Goal: Find contact information: Obtain details needed to contact an individual or organization

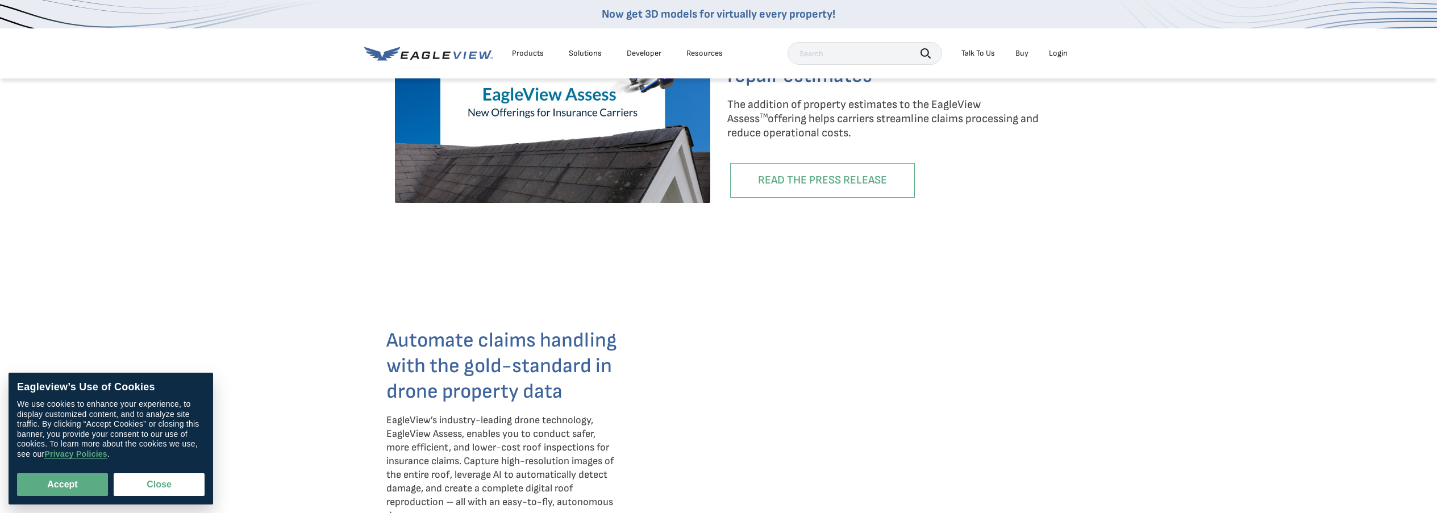
scroll to position [673, 0]
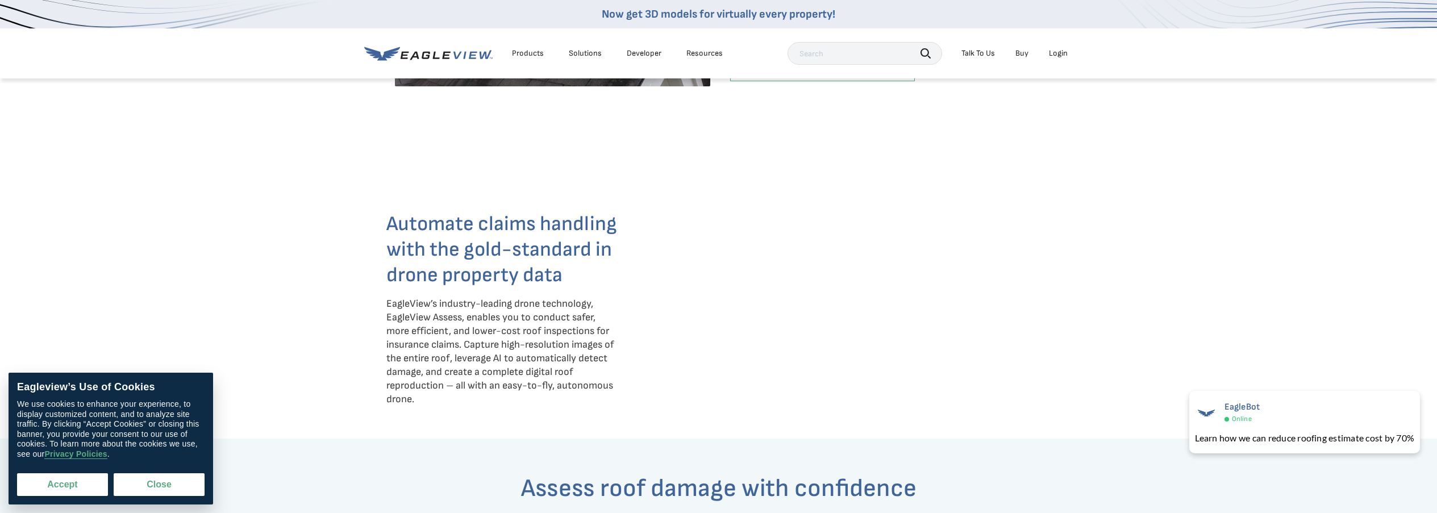
click at [60, 483] on button "Accept" at bounding box center [62, 484] width 91 height 23
checkbox input "true"
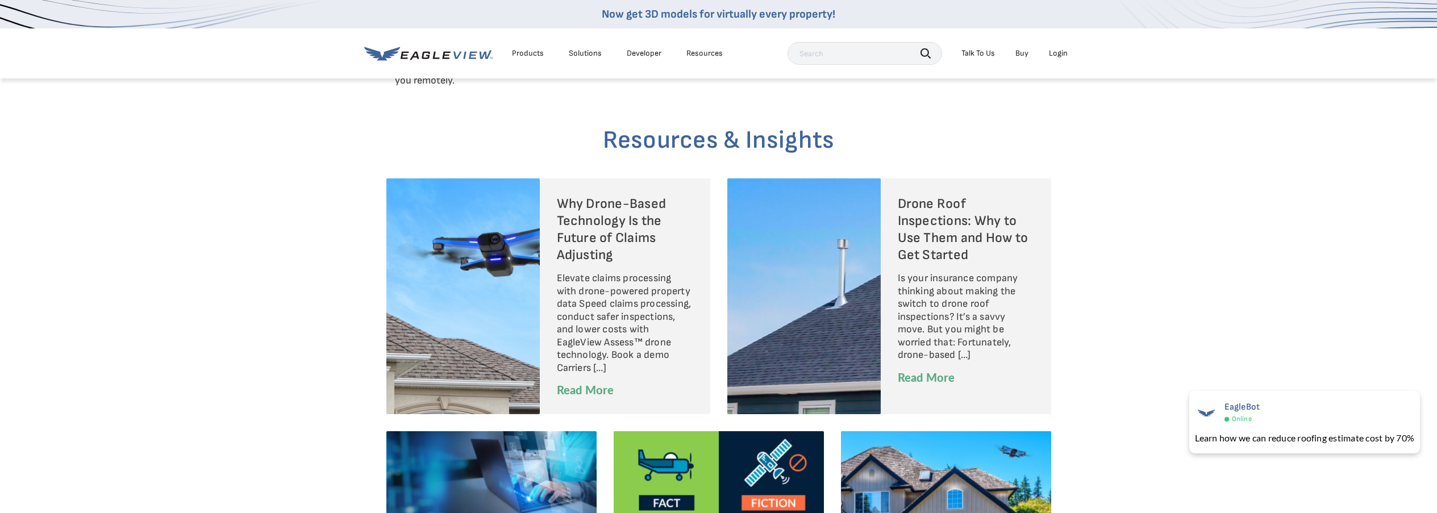
scroll to position [3805, 0]
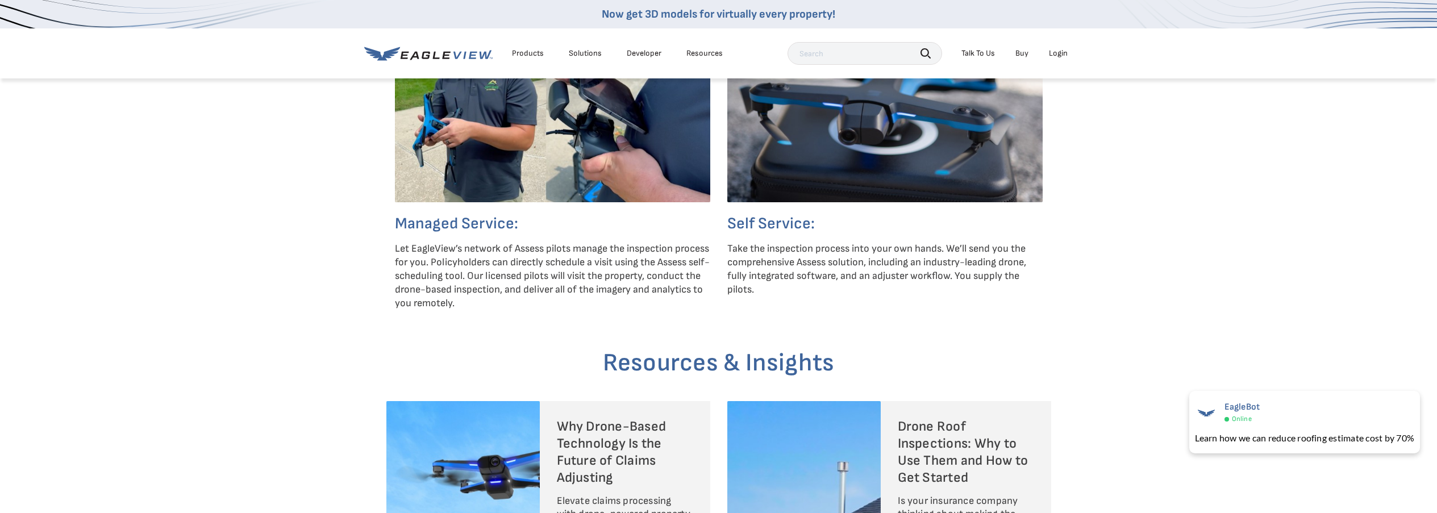
click at [785, 218] on h5 "Self Service:" at bounding box center [884, 224] width 315 height 20
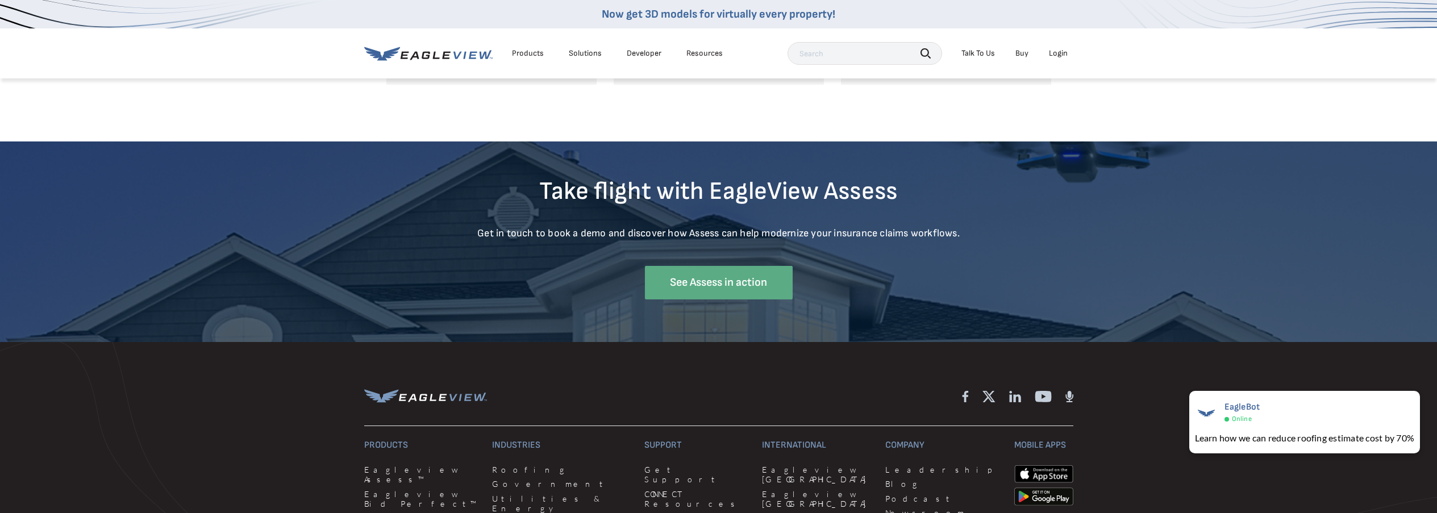
scroll to position [4565, 0]
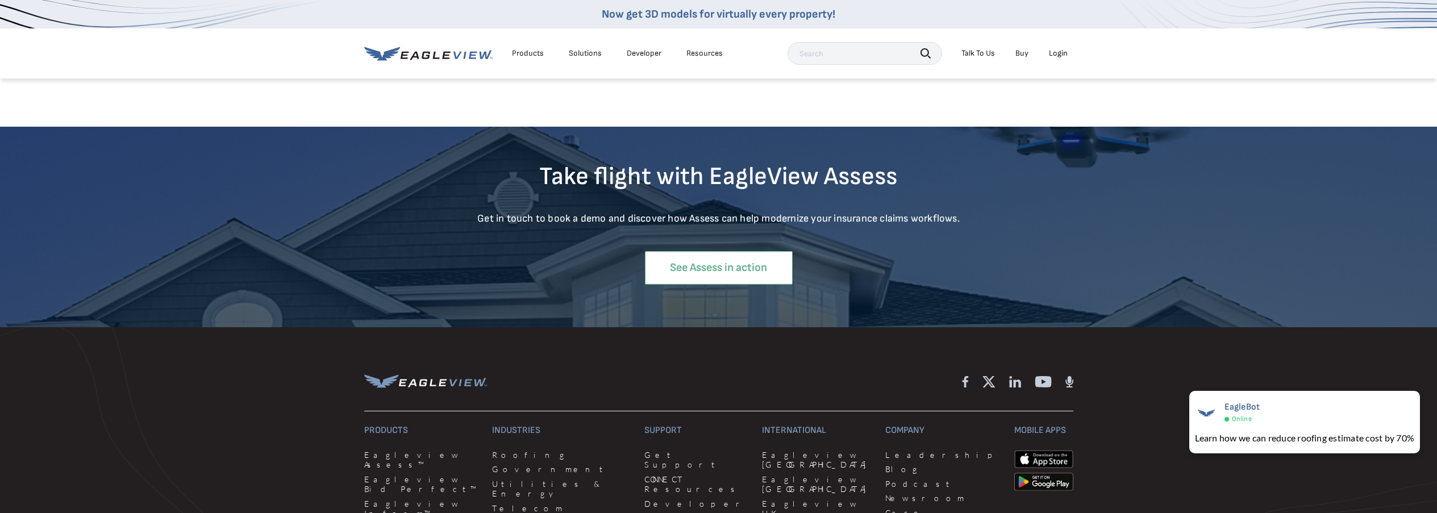
click at [744, 272] on link "See Assess in action" at bounding box center [719, 268] width 148 height 34
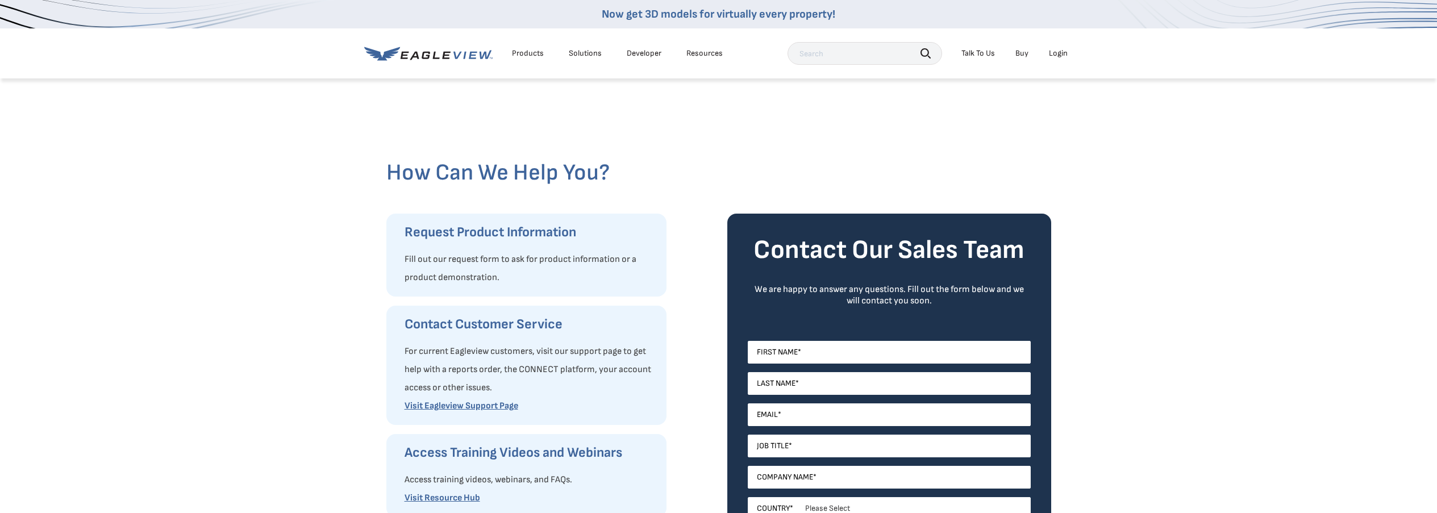
click at [991, 48] on div "Talk To Us" at bounding box center [978, 53] width 34 height 10
click at [1045, 113] on span "Contact Us" at bounding box center [1054, 112] width 37 height 10
click at [1020, 55] on link "Buy" at bounding box center [1021, 53] width 13 height 10
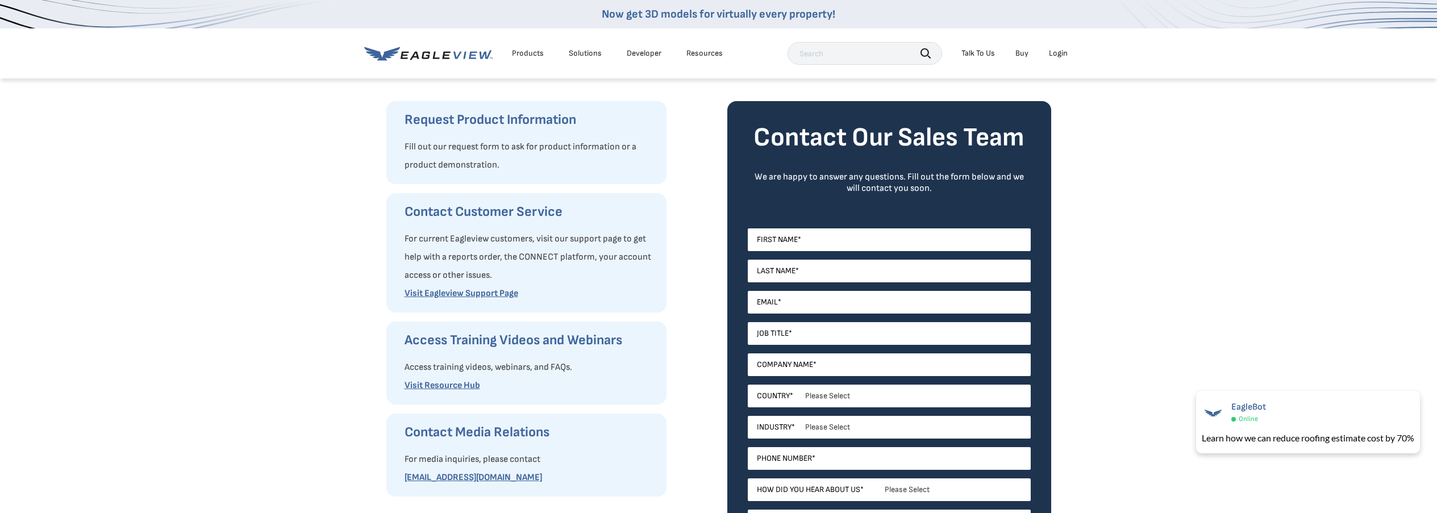
scroll to position [229, 0]
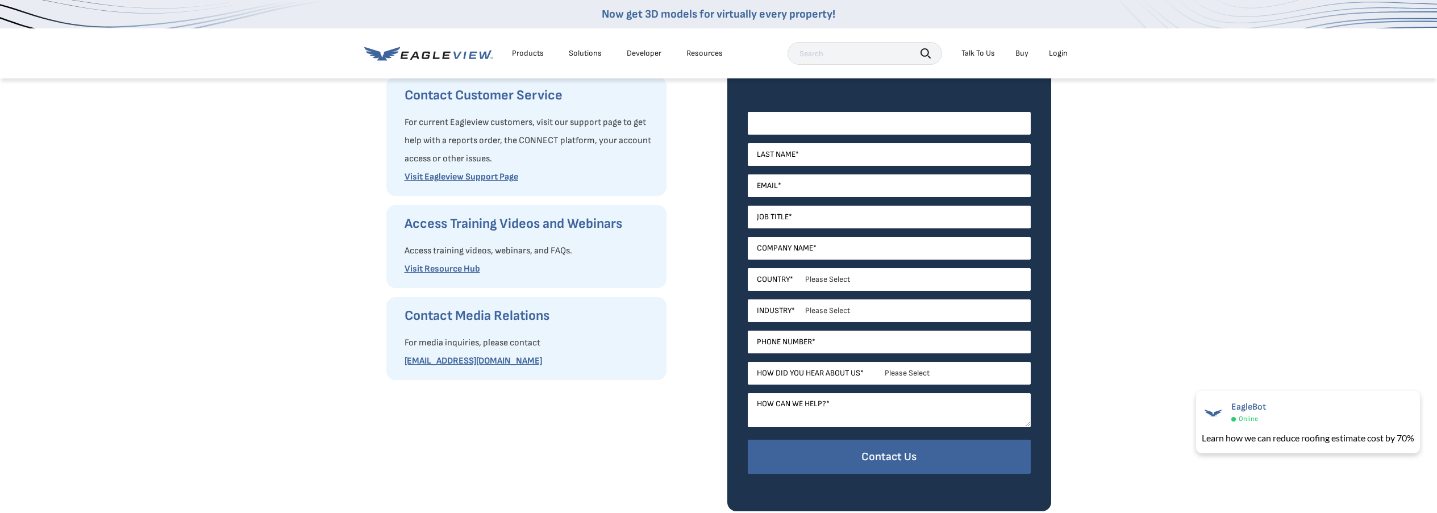
click at [922, 118] on input "First Name *" at bounding box center [889, 123] width 283 height 23
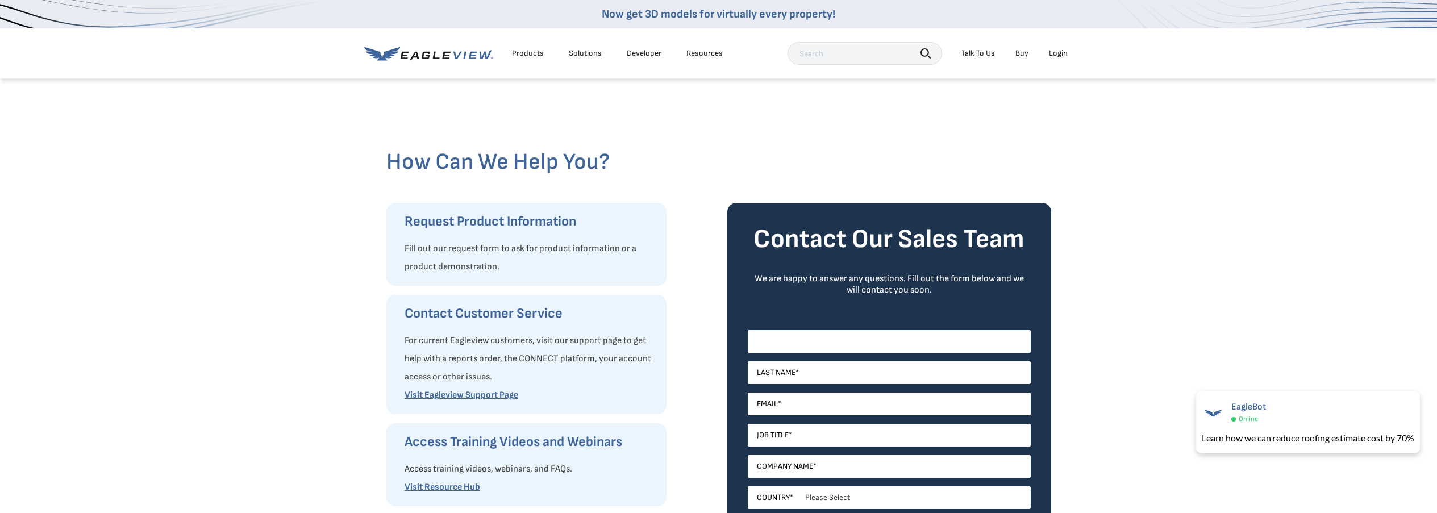
scroll to position [1, 0]
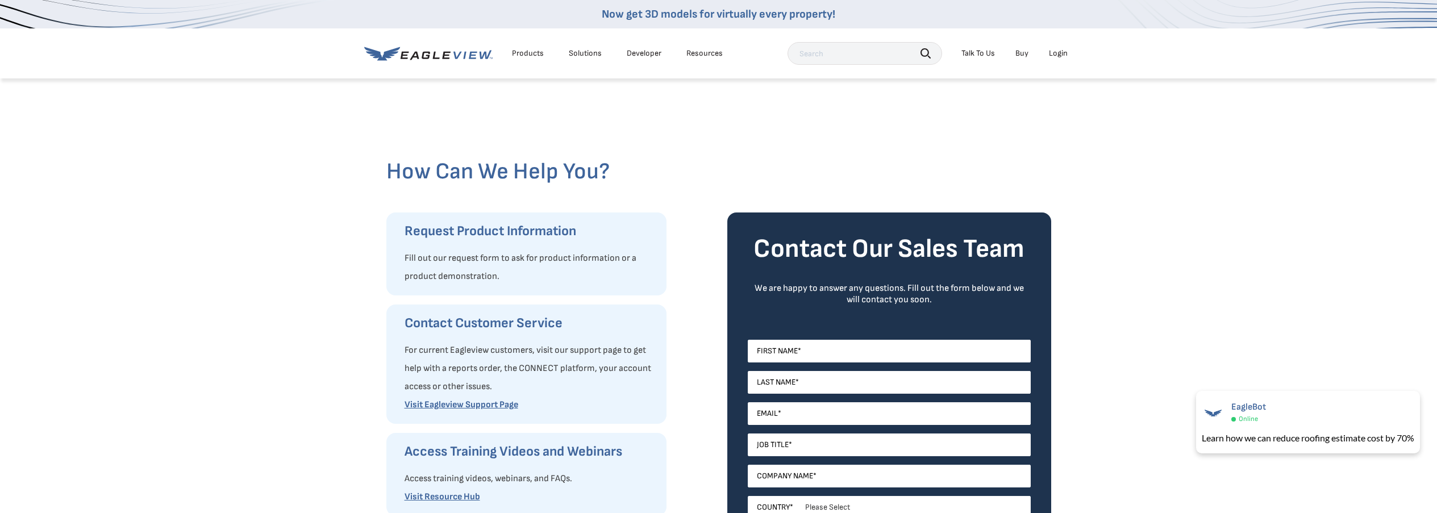
click at [1167, 220] on div "How Can We Help You? Request Product Information Fill out our request form to a…" at bounding box center [718, 407] width 1437 height 663
click at [699, 56] on div "Resources" at bounding box center [704, 53] width 36 height 10
click at [592, 53] on div "Solutions" at bounding box center [585, 53] width 33 height 10
click at [524, 51] on div "Products" at bounding box center [528, 53] width 32 height 10
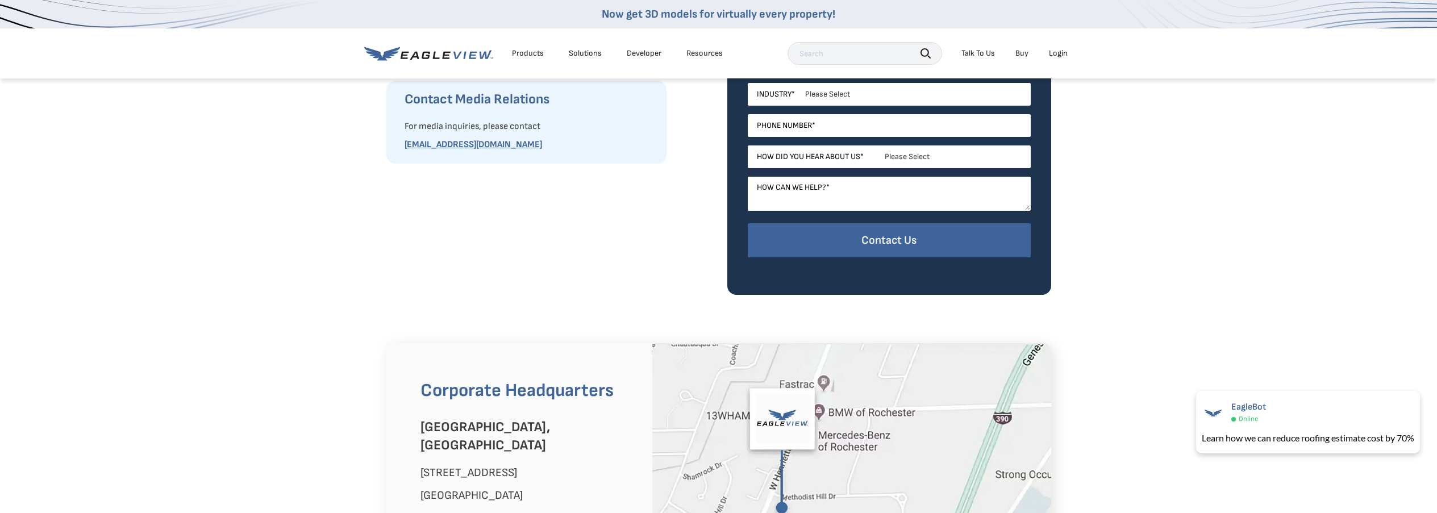
scroll to position [0, 0]
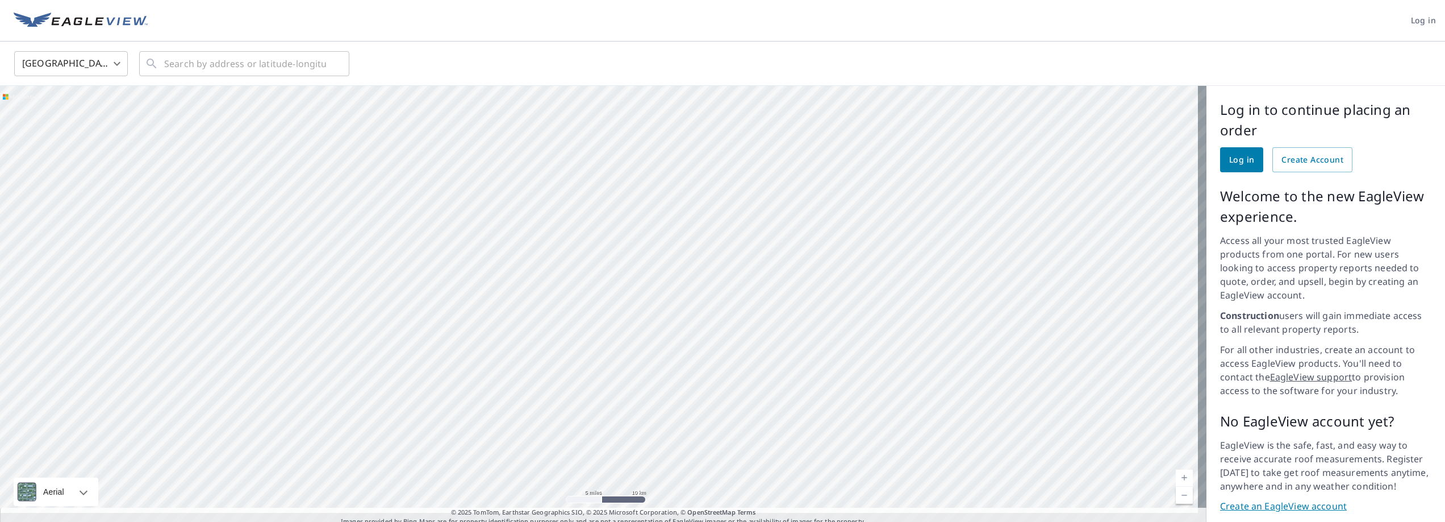
drag, startPoint x: 770, startPoint y: 283, endPoint x: 845, endPoint y: 313, distance: 80.6
click at [845, 314] on div at bounding box center [603, 306] width 1207 height 440
drag, startPoint x: 849, startPoint y: 205, endPoint x: 787, endPoint y: 404, distance: 208.8
click at [786, 408] on div at bounding box center [603, 306] width 1207 height 440
drag, startPoint x: 802, startPoint y: 256, endPoint x: 768, endPoint y: 372, distance: 121.5
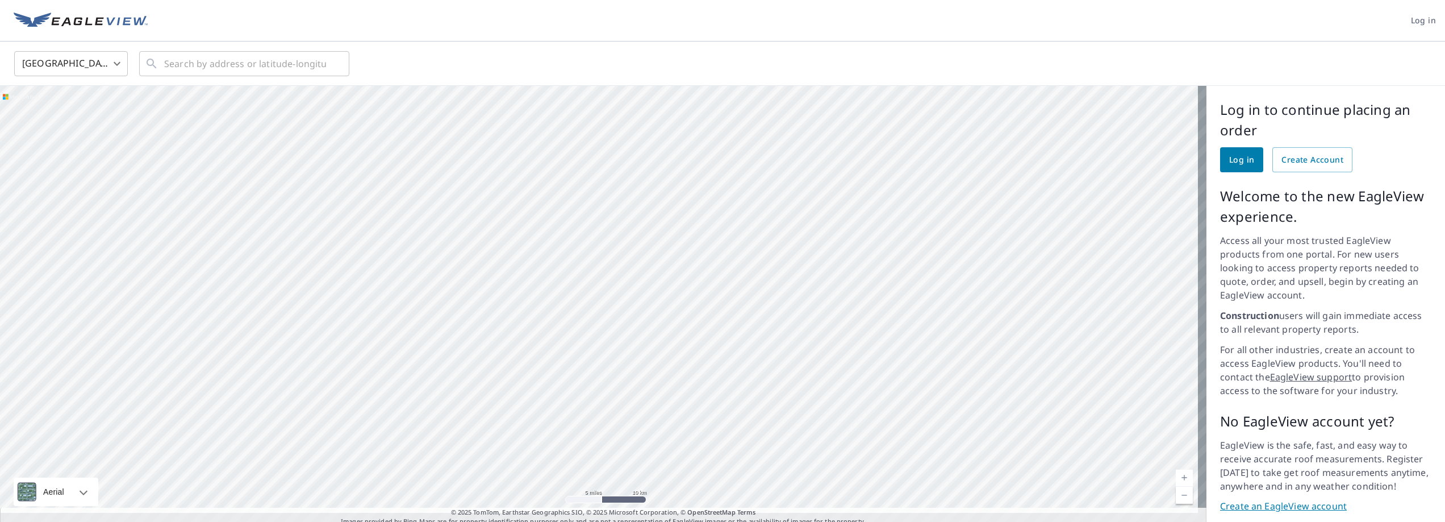
click at [768, 372] on div at bounding box center [603, 306] width 1207 height 440
drag, startPoint x: 789, startPoint y: 222, endPoint x: 757, endPoint y: 317, distance: 100.1
click at [757, 317] on div at bounding box center [603, 306] width 1207 height 440
